Goal: Check status: Check status

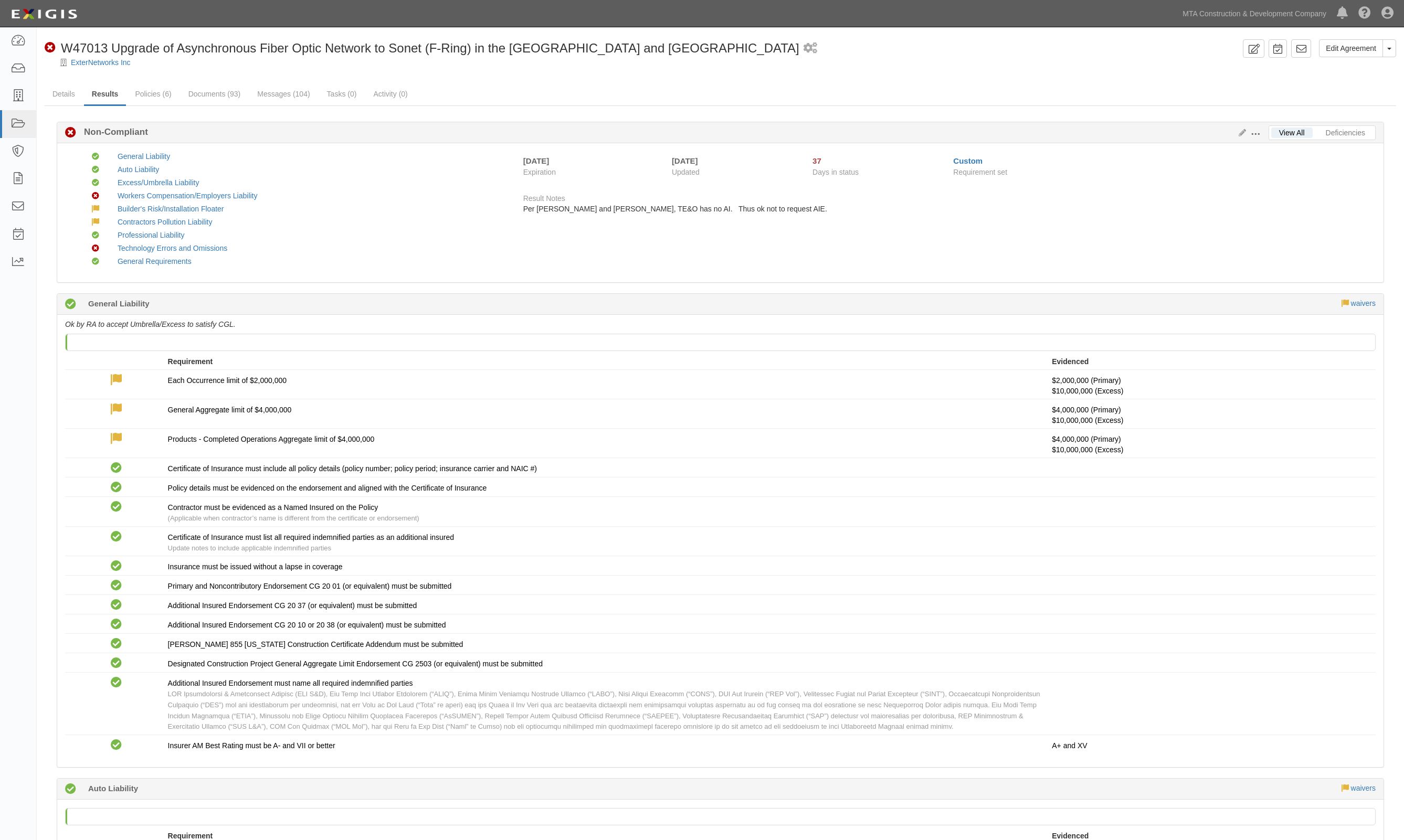
scroll to position [1771, 0]
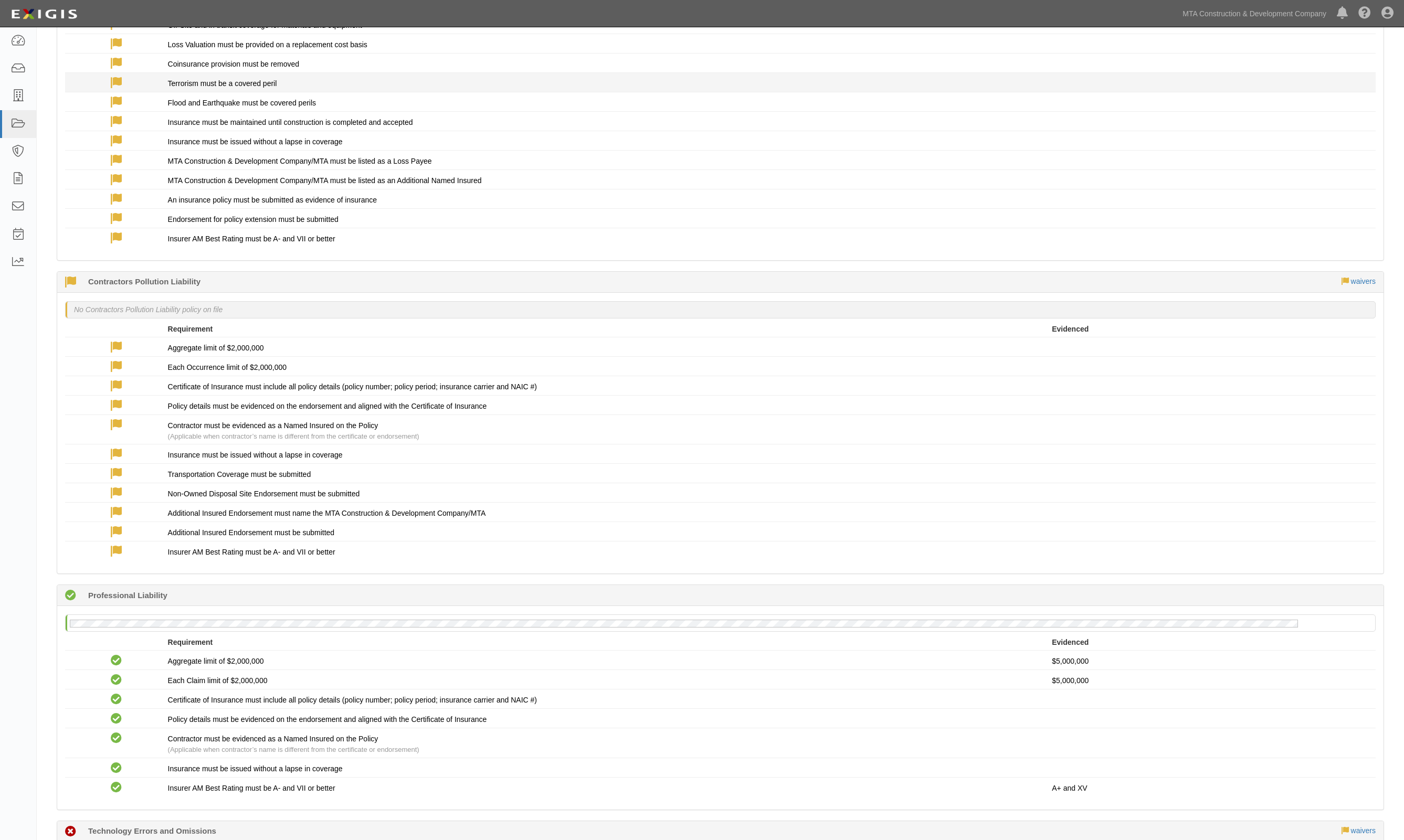
click at [712, 82] on div "Terrorism must be a covered peril" at bounding box center [610, 83] width 884 height 11
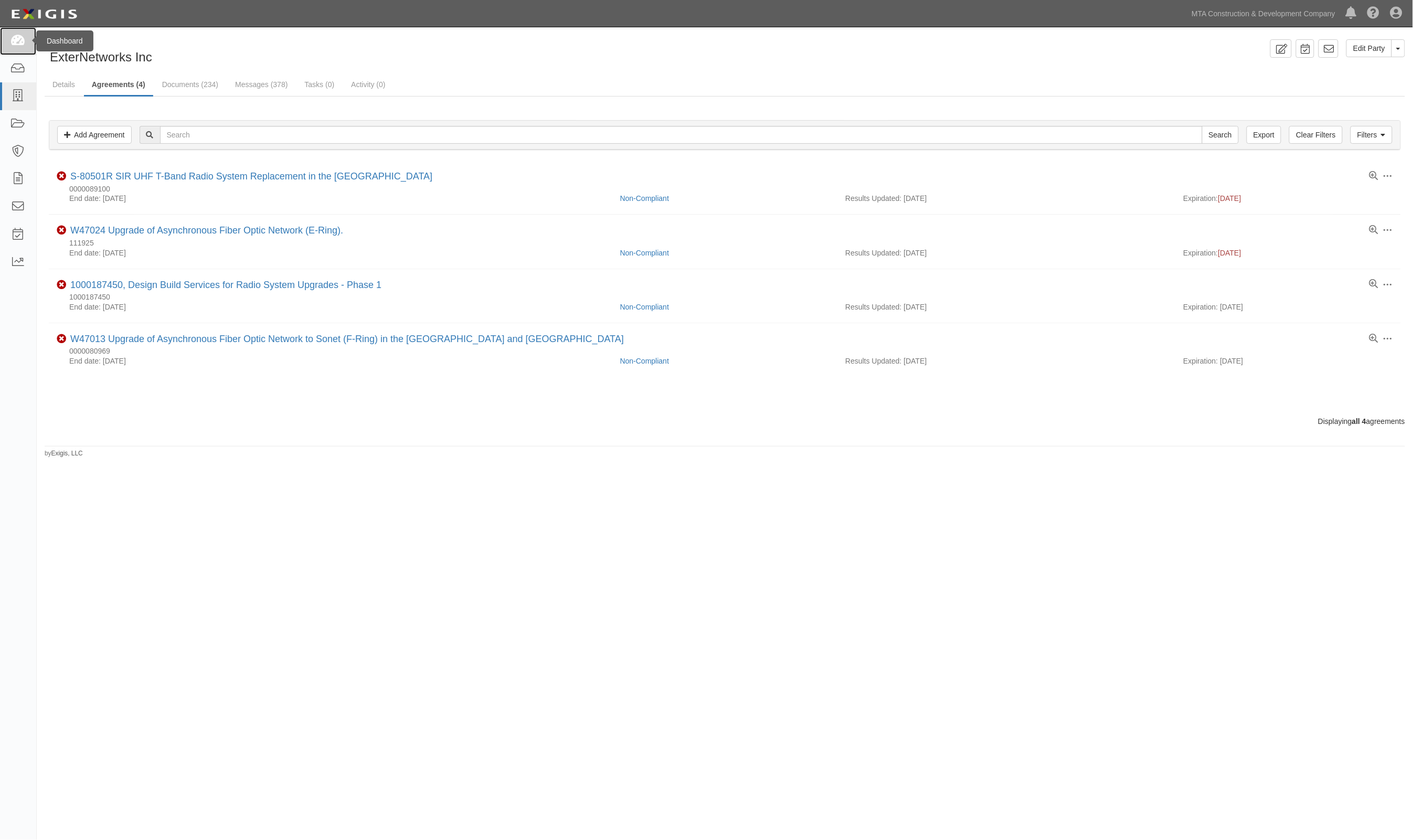
click at [12, 45] on icon at bounding box center [18, 41] width 15 height 12
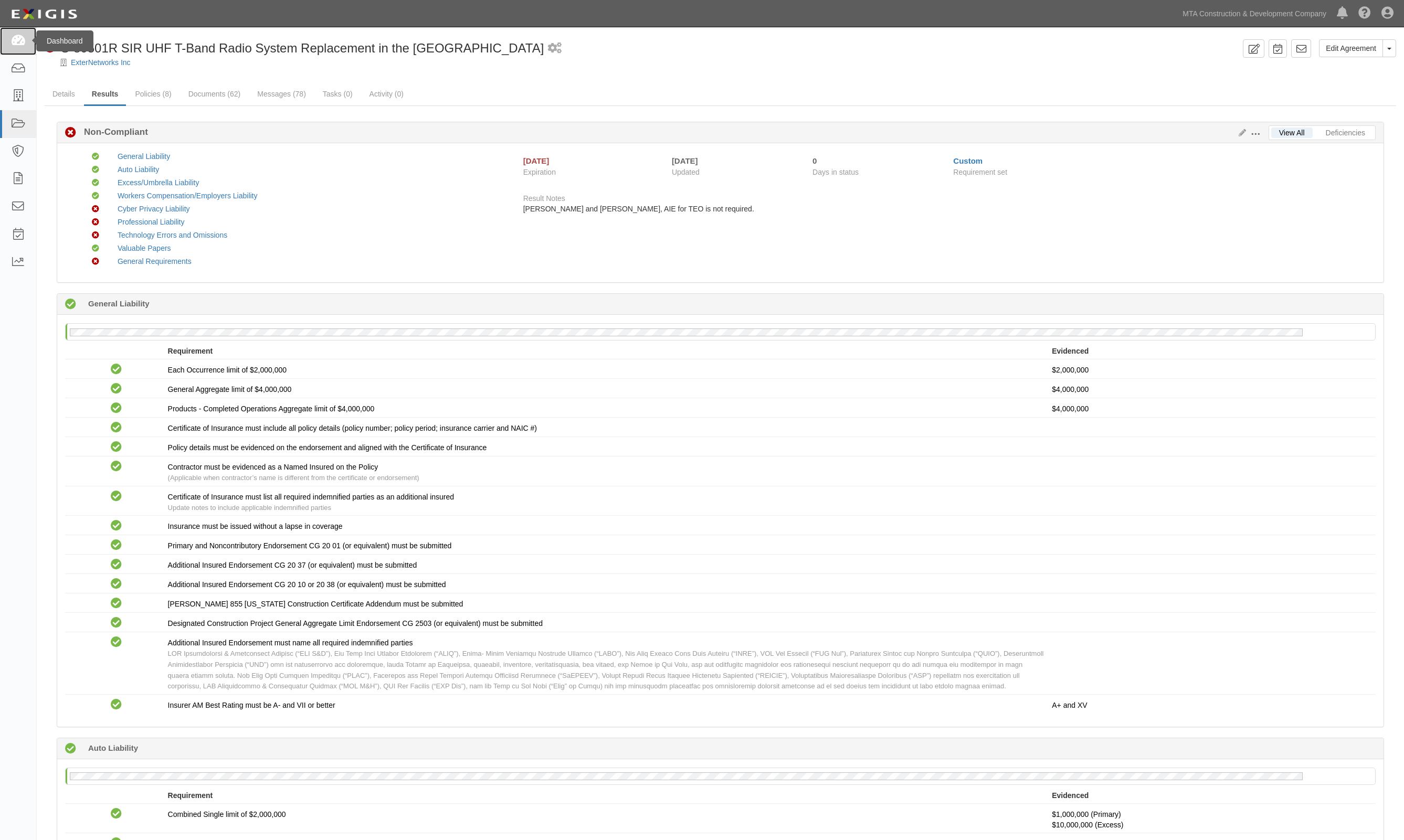
click at [12, 46] on icon at bounding box center [18, 41] width 15 height 12
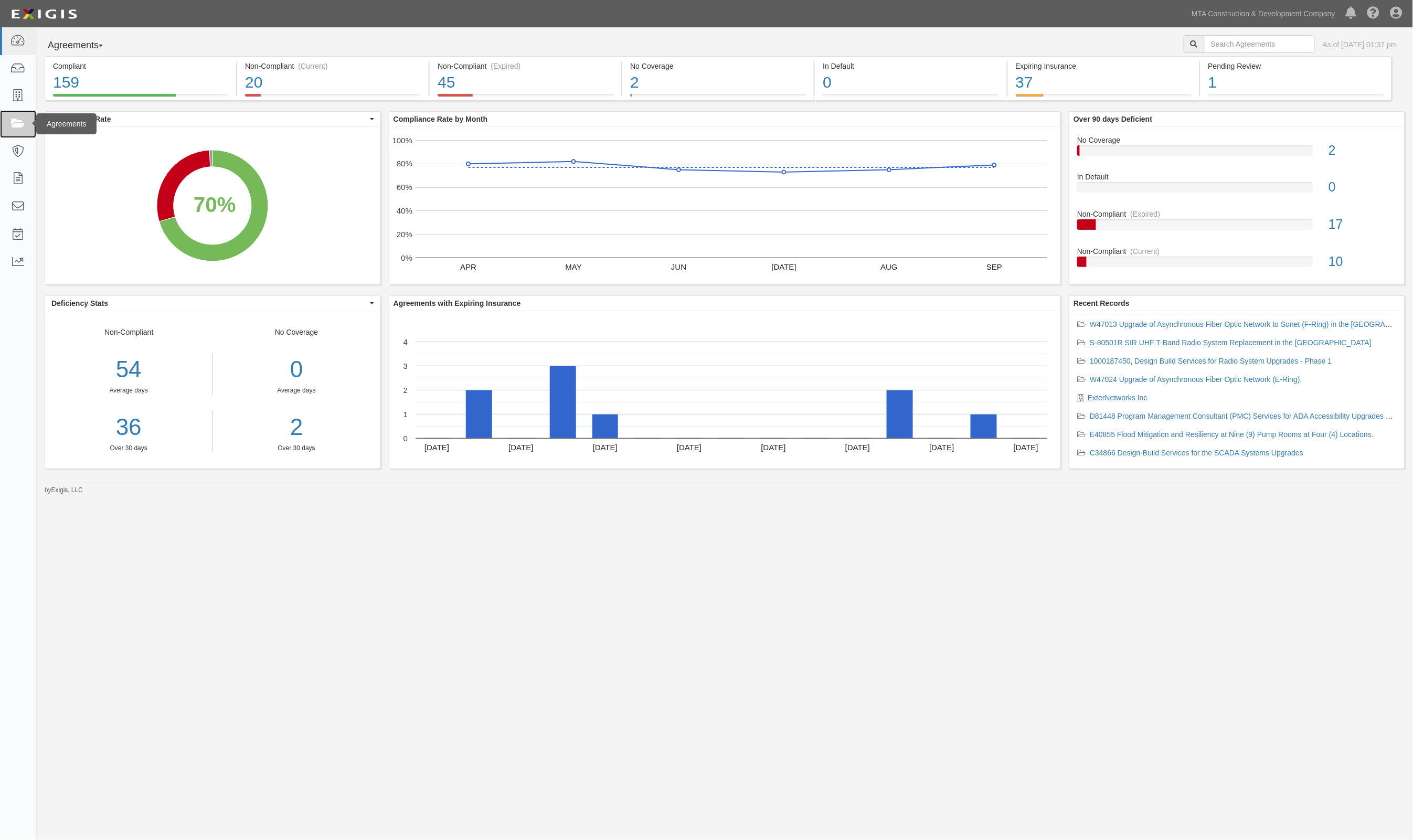
click at [21, 124] on icon at bounding box center [18, 124] width 15 height 12
